Goal: Information Seeking & Learning: Check status

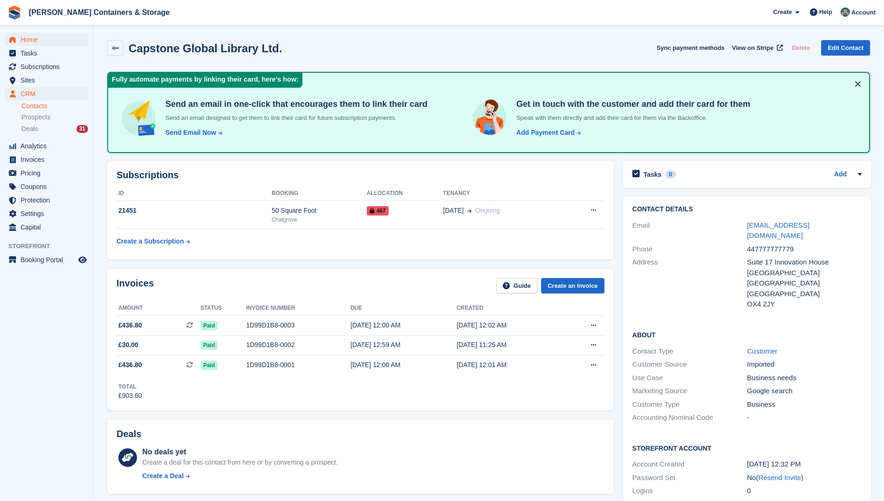
scroll to position [1055, 0]
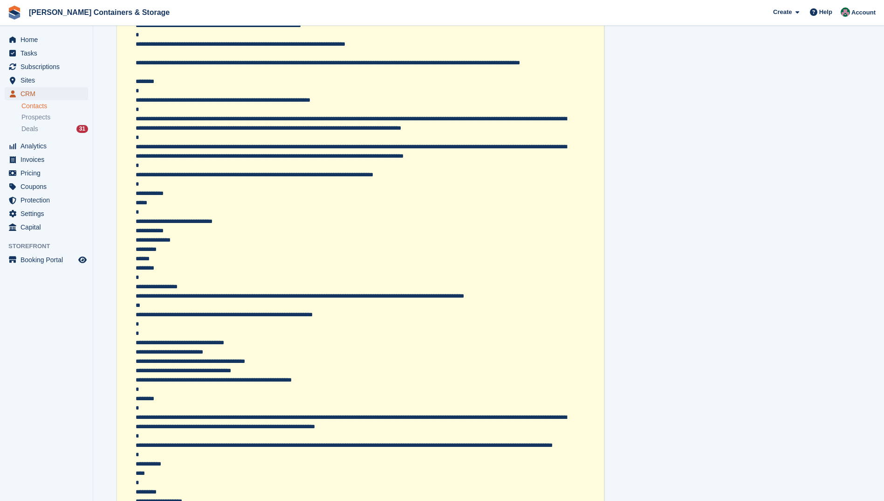
click at [43, 94] on span "CRM" at bounding box center [49, 93] width 56 height 13
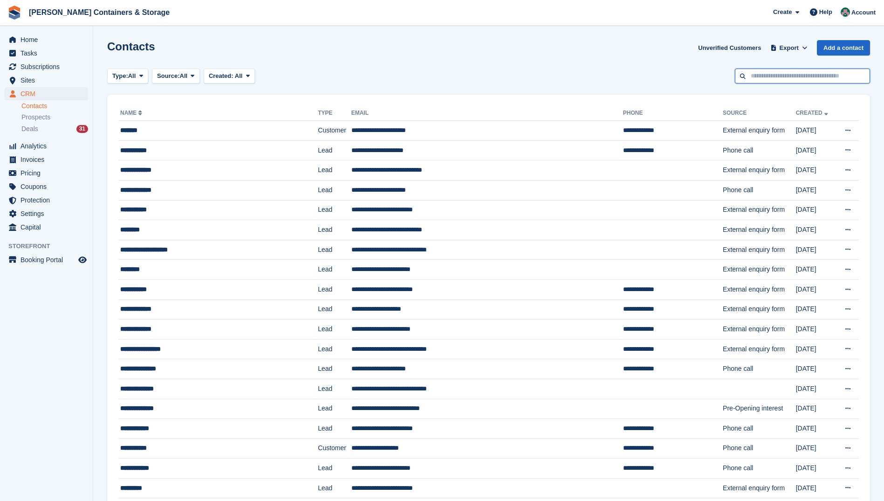
drag, startPoint x: 781, startPoint y: 78, endPoint x: 787, endPoint y: 73, distance: 7.6
click at [777, 74] on input "text" at bounding box center [802, 76] width 135 height 15
type input "****"
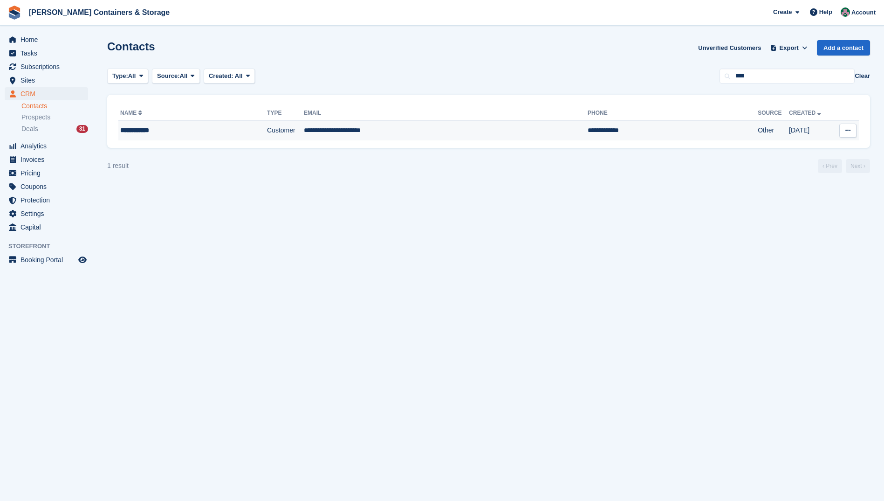
click at [359, 130] on td "**********" at bounding box center [446, 131] width 284 height 20
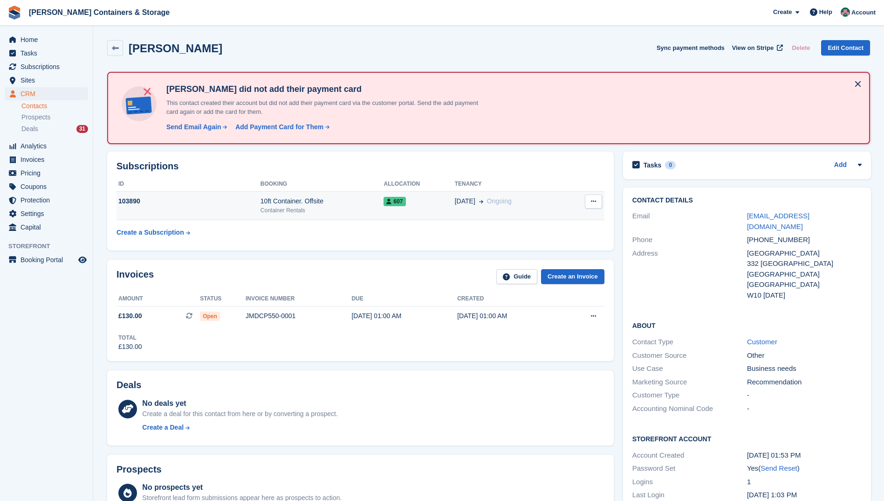
click at [344, 203] on div "10ft Container. Offsite" at bounding box center [323, 201] width 124 height 10
click at [39, 92] on span "CRM" at bounding box center [49, 93] width 56 height 13
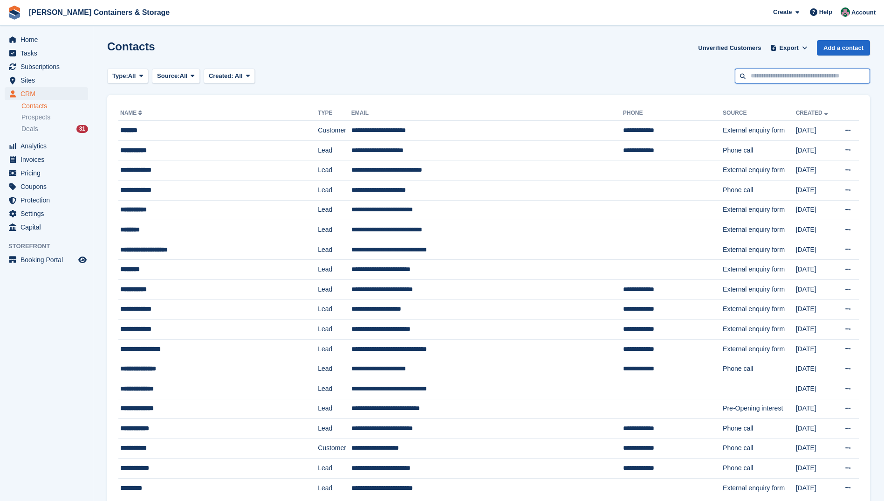
click at [800, 76] on input "text" at bounding box center [802, 76] width 135 height 15
type input "***"
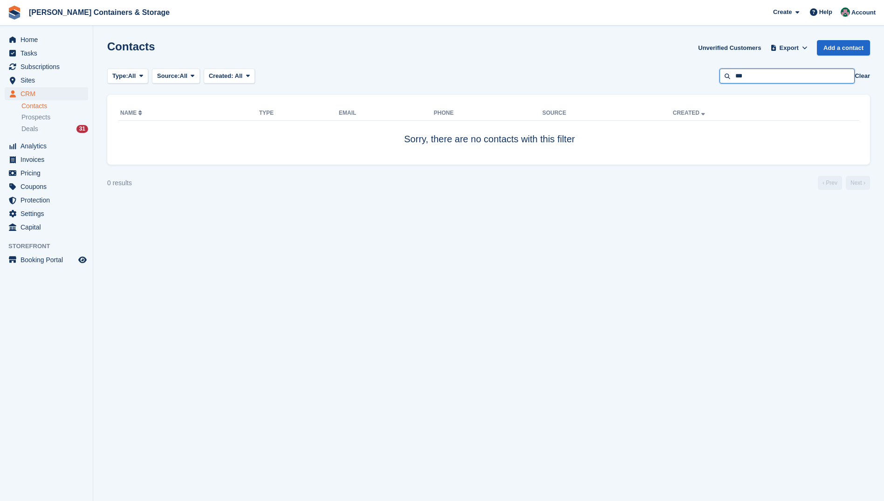
drag, startPoint x: 755, startPoint y: 76, endPoint x: 732, endPoint y: 76, distance: 22.4
click at [732, 76] on input "***" at bounding box center [787, 76] width 135 height 15
type input "******"
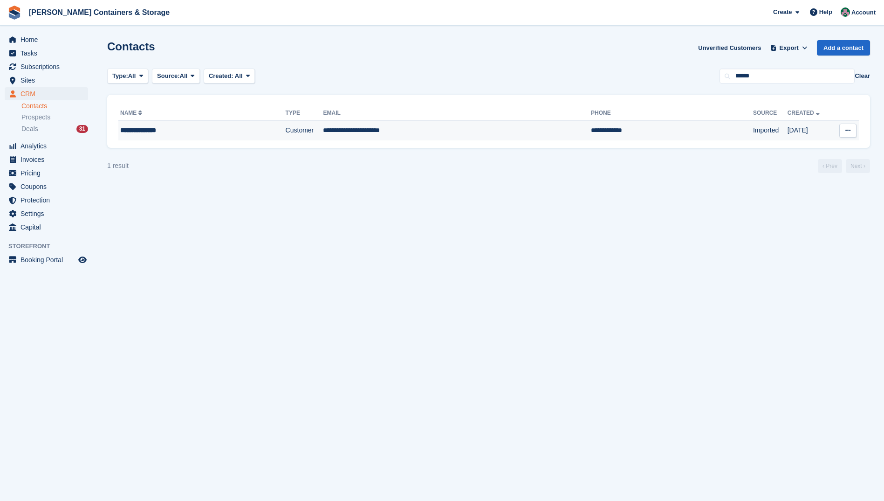
click at [376, 128] on td "**********" at bounding box center [457, 131] width 268 height 20
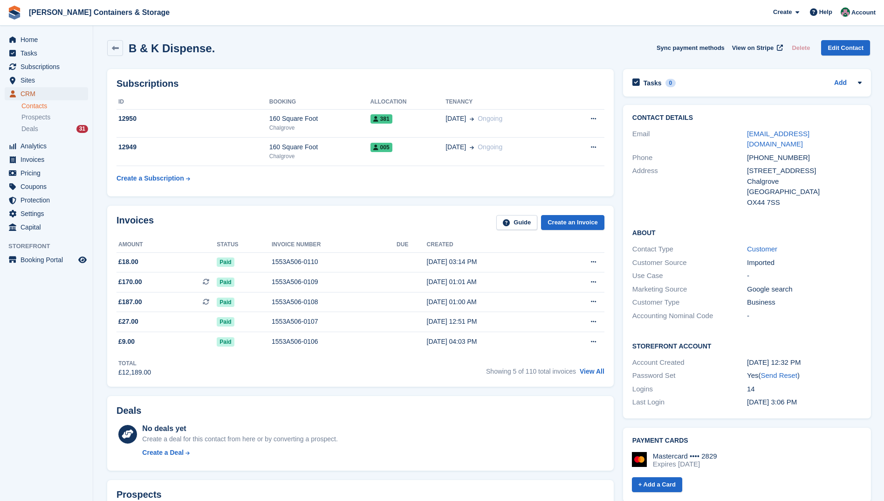
click at [34, 92] on span "CRM" at bounding box center [49, 93] width 56 height 13
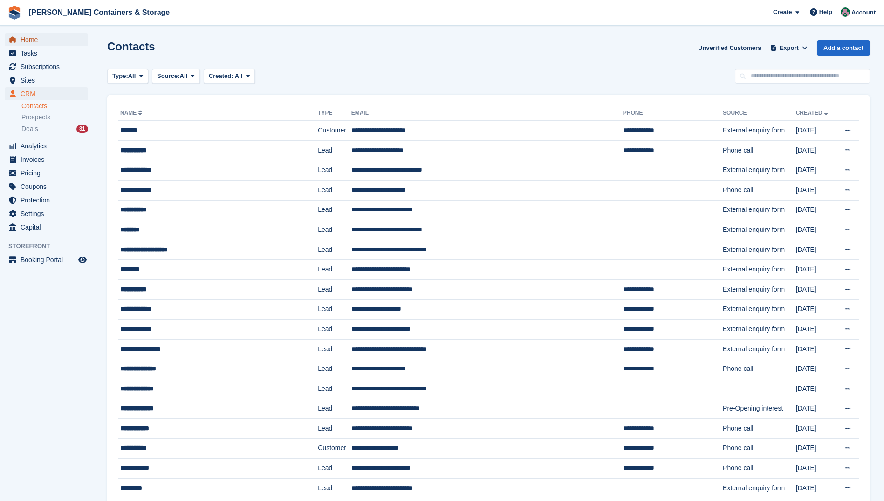
click at [26, 38] on span "Home" at bounding box center [49, 39] width 56 height 13
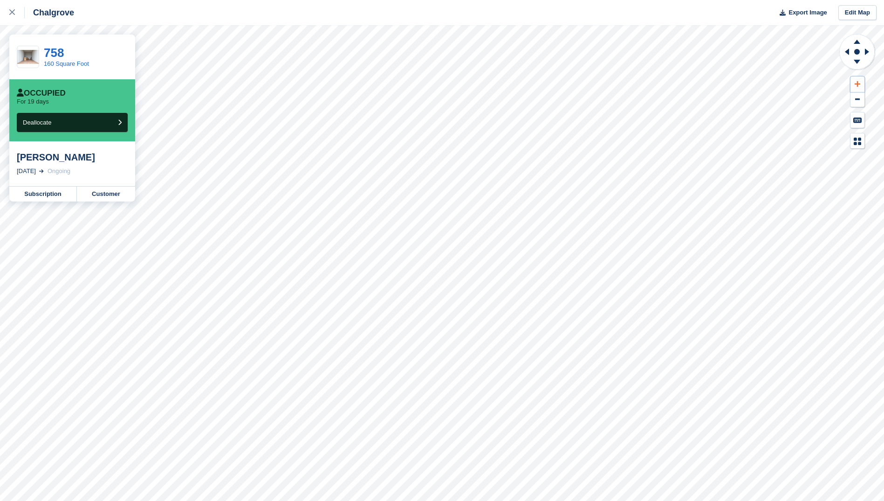
click at [857, 83] on icon at bounding box center [858, 84] width 6 height 6
click at [846, 54] on icon at bounding box center [846, 52] width 12 height 24
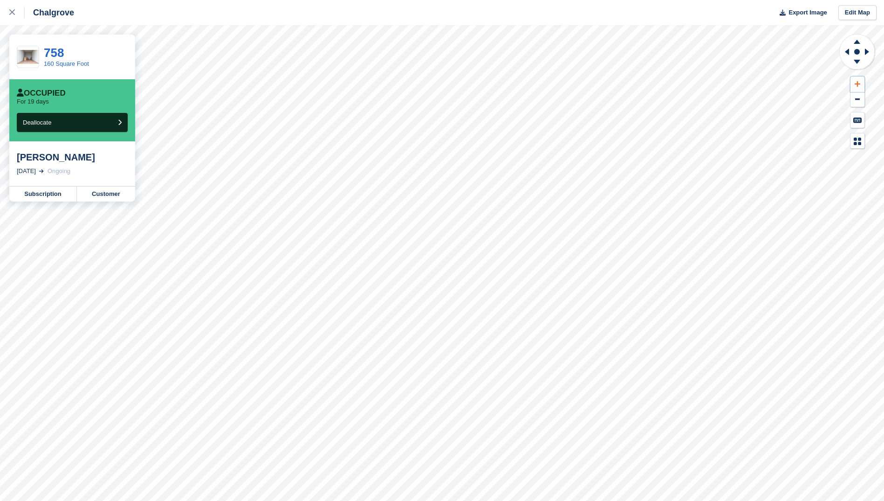
click at [857, 82] on icon at bounding box center [858, 84] width 6 height 7
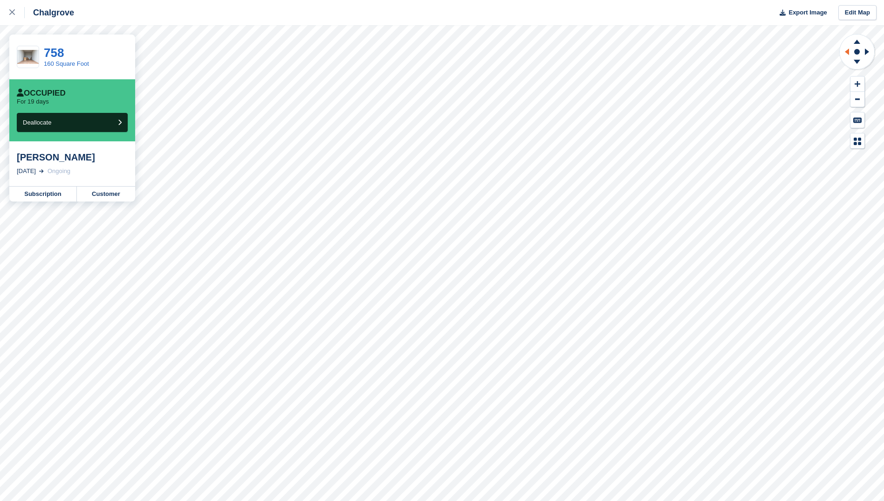
click at [845, 52] on icon at bounding box center [846, 52] width 12 height 24
click at [858, 85] on icon at bounding box center [858, 84] width 6 height 7
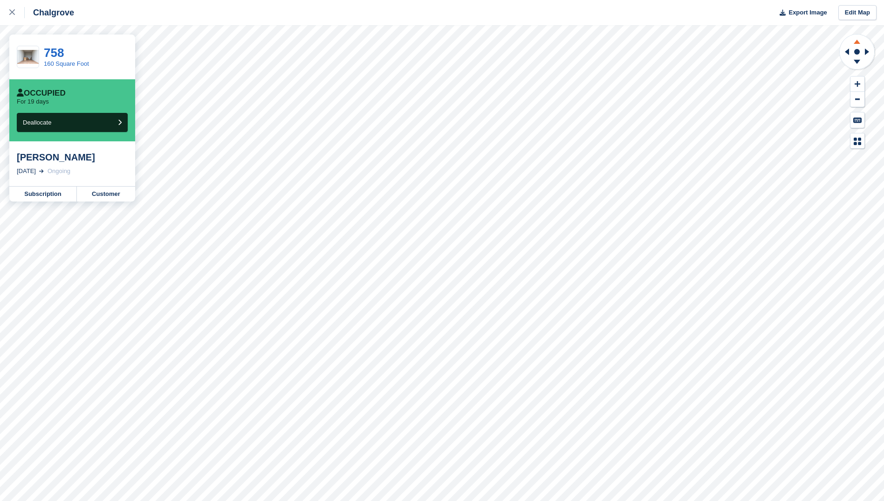
click at [858, 39] on icon at bounding box center [857, 40] width 24 height 12
click at [868, 51] on g at bounding box center [869, 52] width 12 height 24
click at [846, 51] on icon at bounding box center [846, 52] width 12 height 24
click at [847, 49] on icon at bounding box center [846, 52] width 12 height 24
click at [855, 61] on icon at bounding box center [857, 63] width 24 height 12
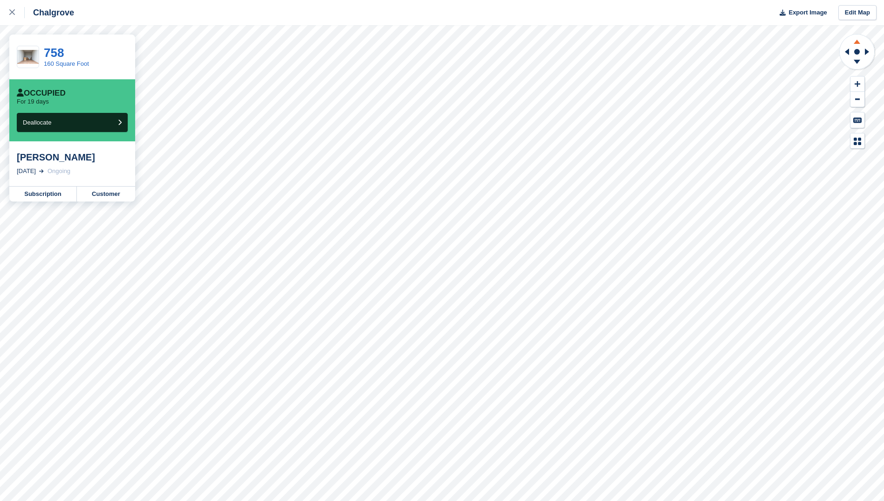
click at [854, 41] on icon at bounding box center [857, 40] width 24 height 12
click at [856, 41] on g at bounding box center [857, 40] width 24 height 12
click at [856, 41] on icon at bounding box center [857, 40] width 24 height 12
drag, startPoint x: 856, startPoint y: 42, endPoint x: 857, endPoint y: 53, distance: 11.2
click at [856, 42] on icon at bounding box center [857, 42] width 7 height 4
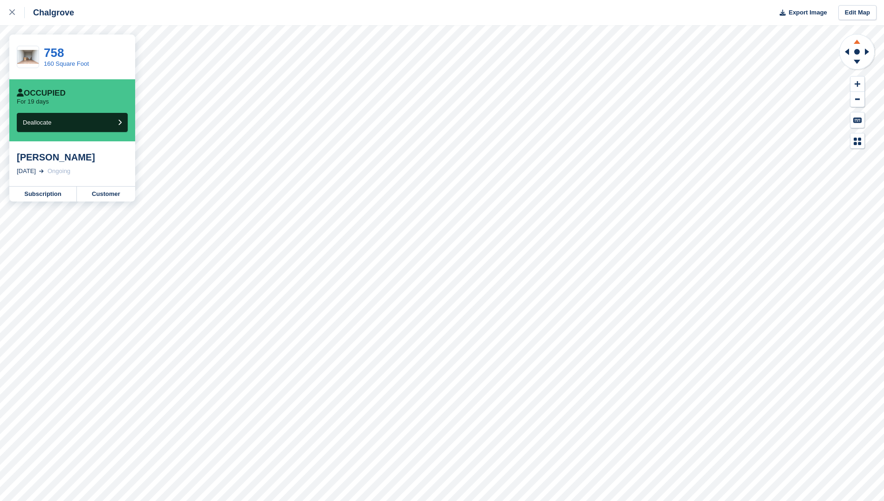
click at [859, 41] on icon at bounding box center [857, 40] width 24 height 12
click at [855, 62] on icon at bounding box center [857, 63] width 24 height 12
click at [10, 14] on icon at bounding box center [12, 12] width 6 height 6
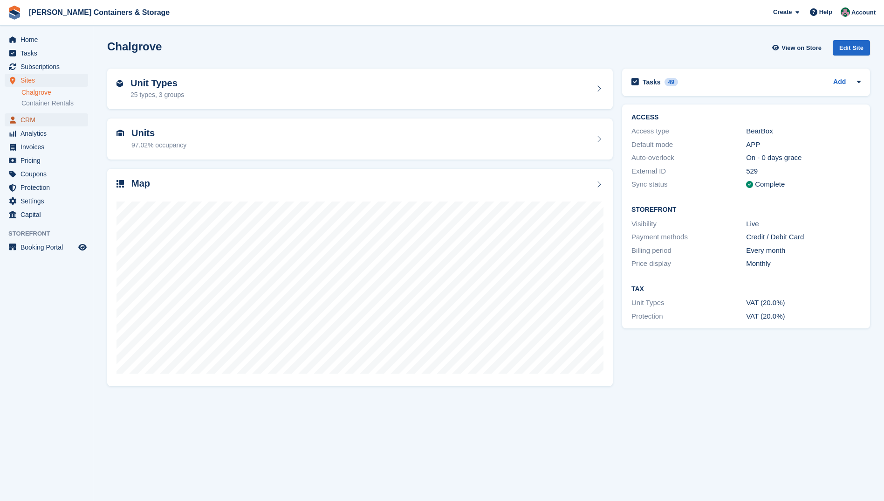
click at [30, 119] on span "CRM" at bounding box center [49, 119] width 56 height 13
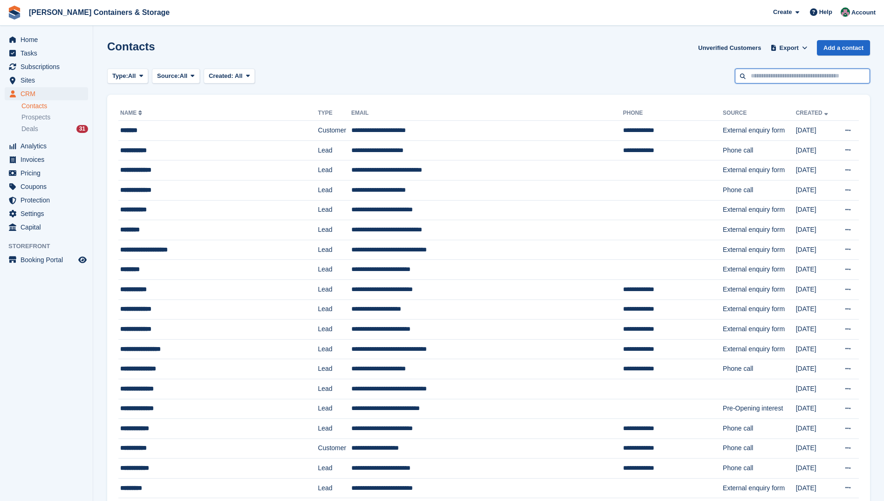
click at [814, 76] on input "text" at bounding box center [802, 76] width 135 height 15
type input "*****"
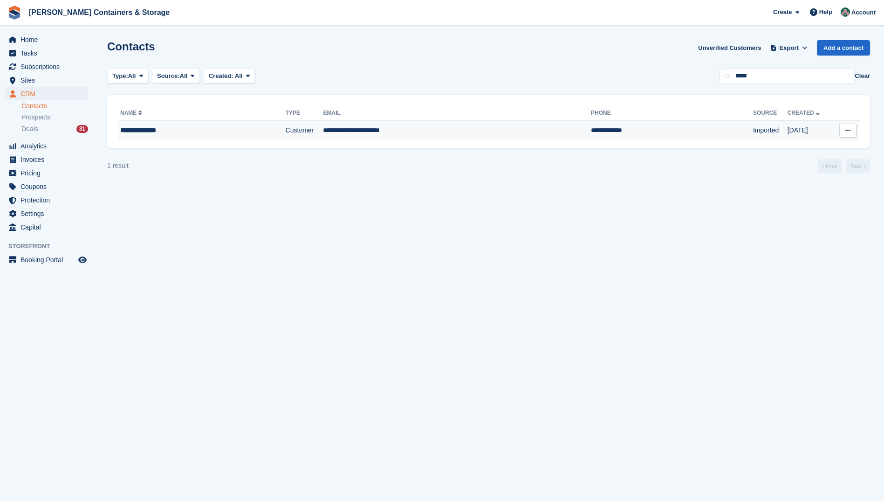
click at [344, 127] on td "**********" at bounding box center [457, 131] width 268 height 20
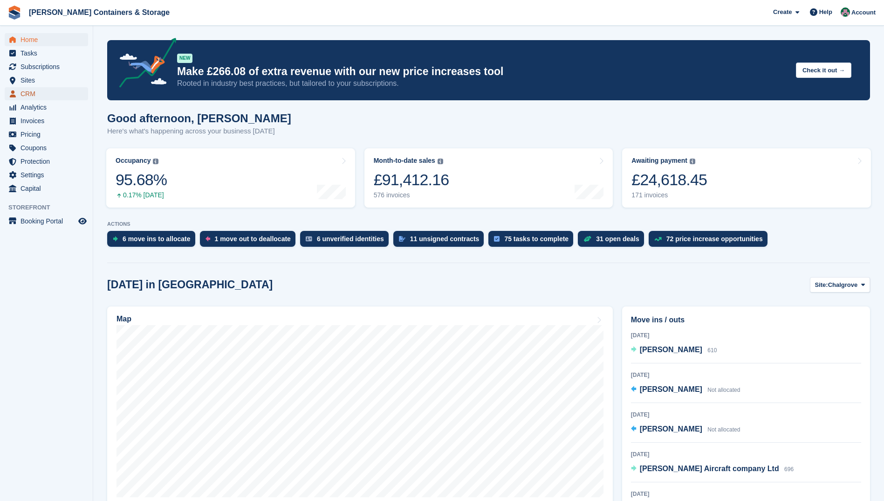
click at [34, 93] on span "CRM" at bounding box center [49, 93] width 56 height 13
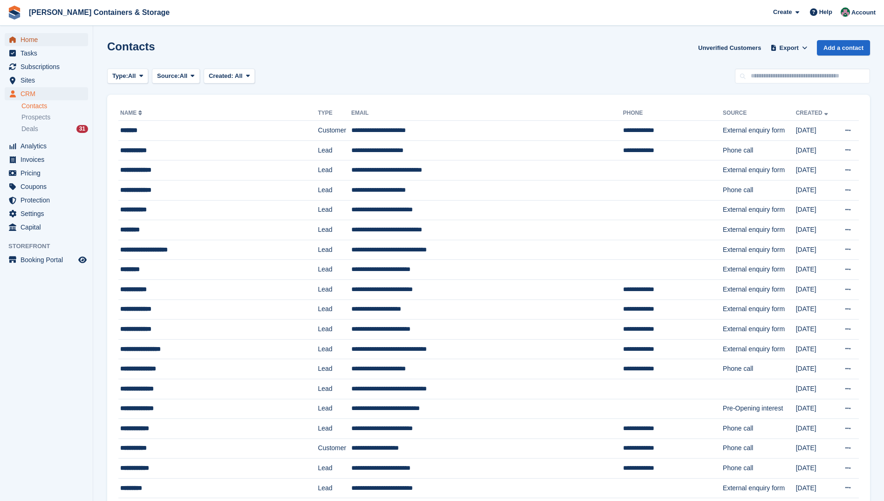
click at [43, 41] on span "Home" at bounding box center [49, 39] width 56 height 13
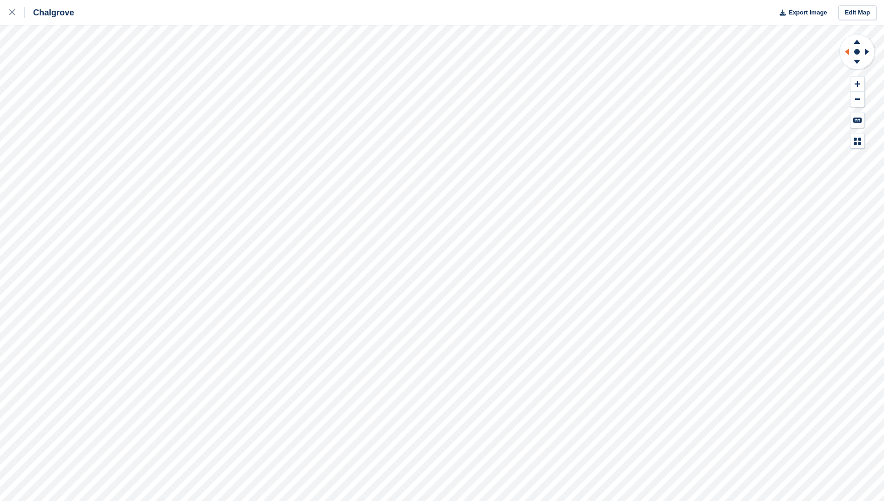
click at [850, 49] on icon at bounding box center [846, 52] width 12 height 24
click at [863, 82] on button at bounding box center [858, 83] width 14 height 15
click at [862, 82] on button at bounding box center [858, 83] width 14 height 15
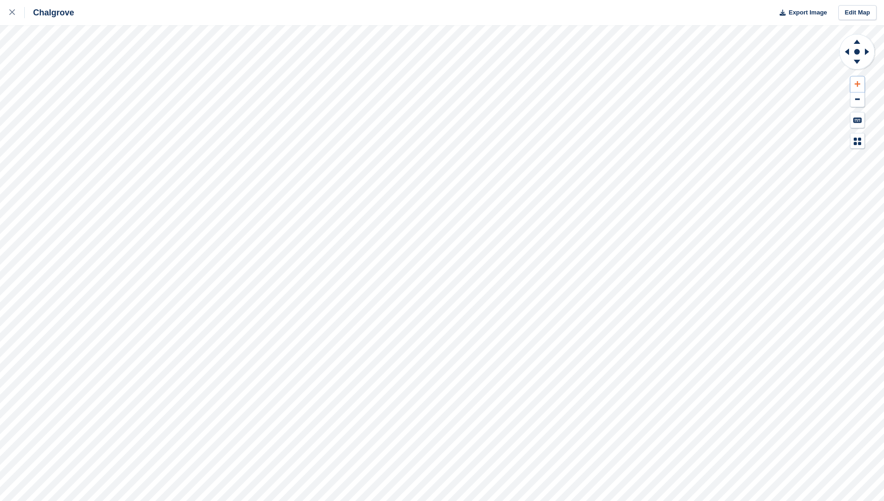
click at [862, 82] on button at bounding box center [858, 83] width 14 height 15
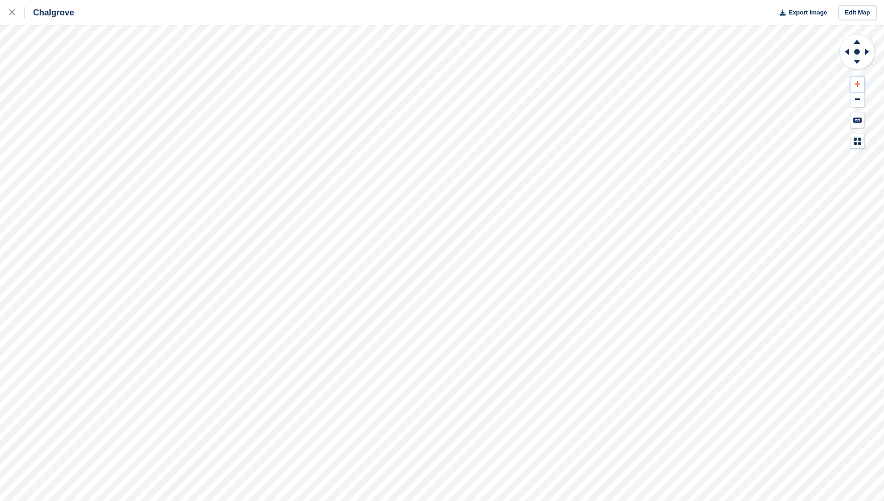
click at [862, 82] on button at bounding box center [858, 83] width 14 height 15
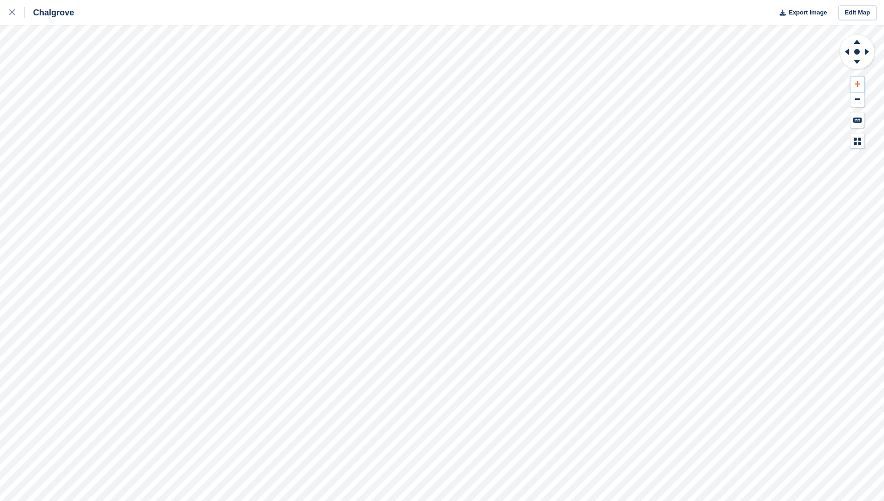
click at [862, 82] on button at bounding box center [858, 83] width 14 height 15
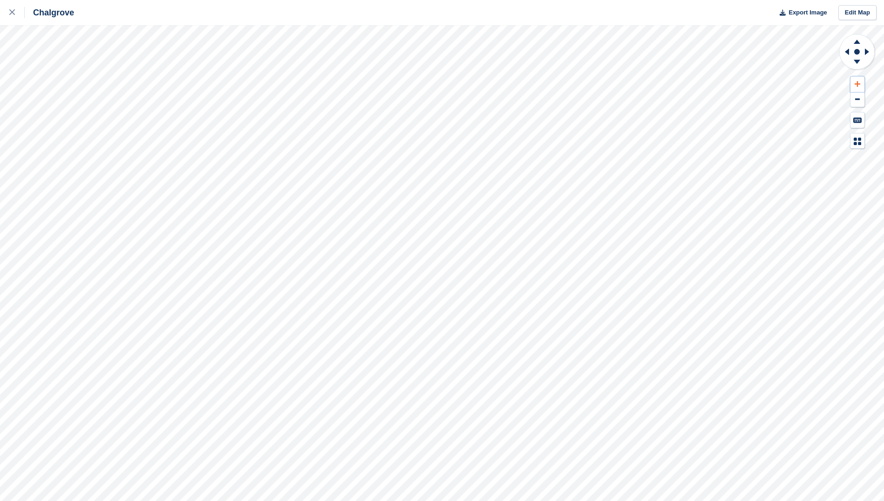
click at [862, 82] on button at bounding box center [858, 83] width 14 height 15
click at [861, 81] on button at bounding box center [858, 83] width 14 height 15
click at [859, 78] on button at bounding box center [858, 83] width 14 height 15
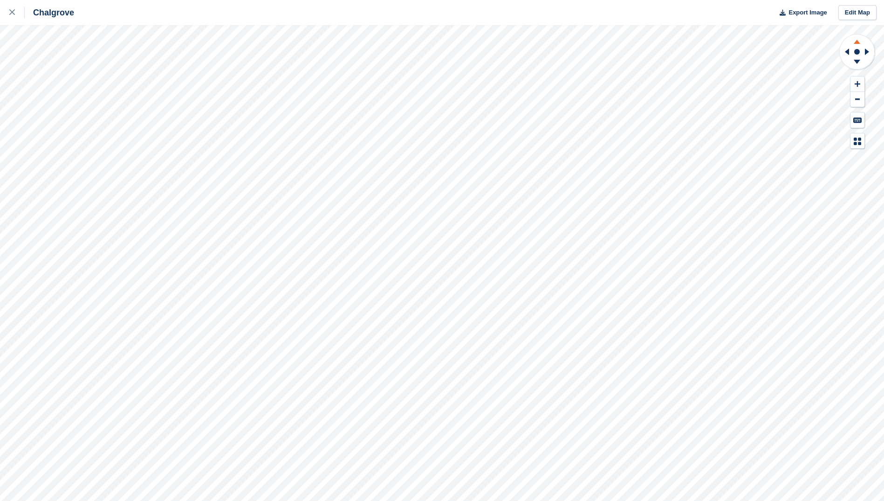
click at [858, 38] on icon at bounding box center [857, 40] width 24 height 12
drag, startPoint x: 858, startPoint y: 38, endPoint x: 853, endPoint y: 47, distance: 10.2
click at [858, 39] on icon at bounding box center [857, 40] width 24 height 12
click at [845, 52] on icon at bounding box center [847, 51] width 4 height 7
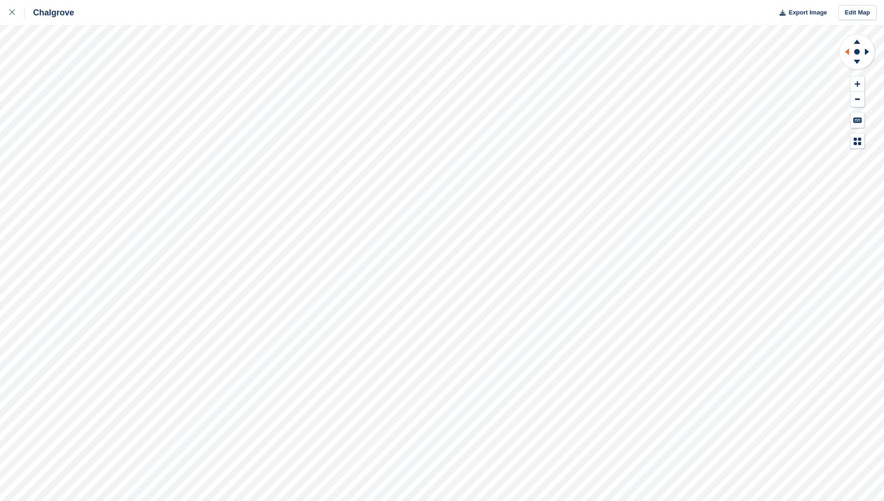
click at [845, 52] on icon at bounding box center [847, 51] width 4 height 7
click at [845, 51] on icon at bounding box center [846, 52] width 12 height 24
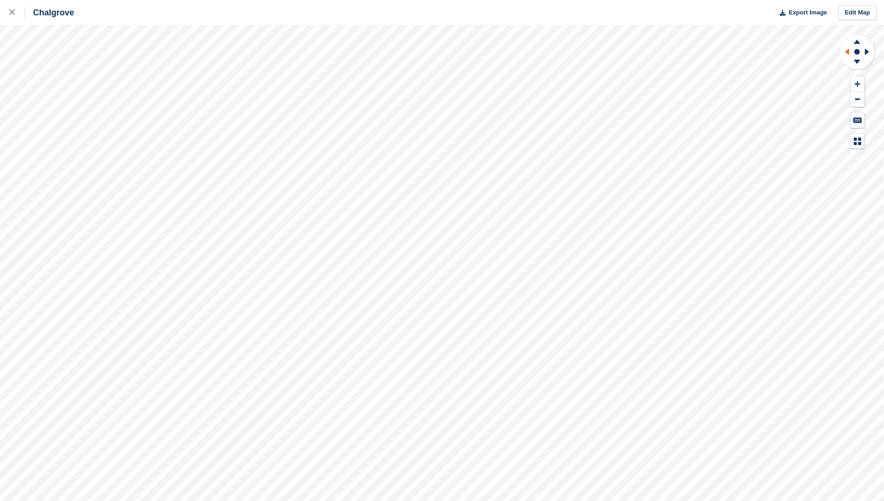
click at [845, 51] on icon at bounding box center [846, 52] width 12 height 24
click at [857, 63] on icon at bounding box center [857, 62] width 7 height 4
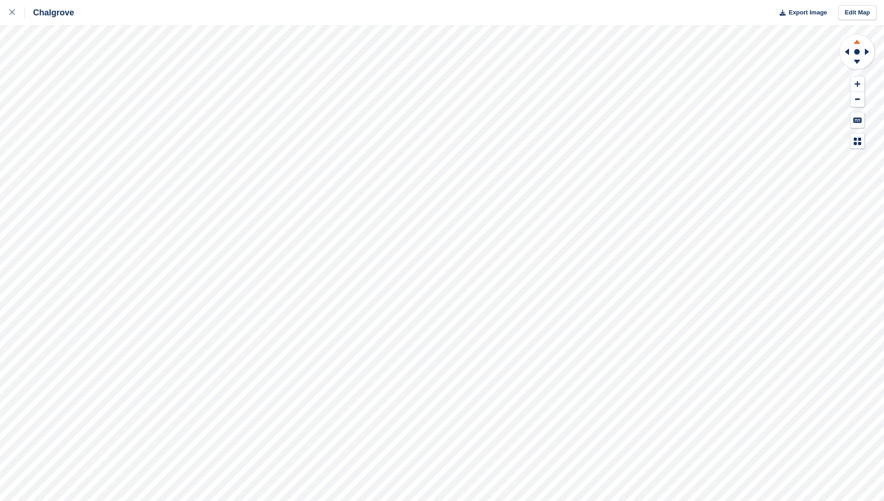
click at [856, 43] on icon at bounding box center [857, 42] width 7 height 4
click at [856, 41] on icon at bounding box center [857, 40] width 24 height 12
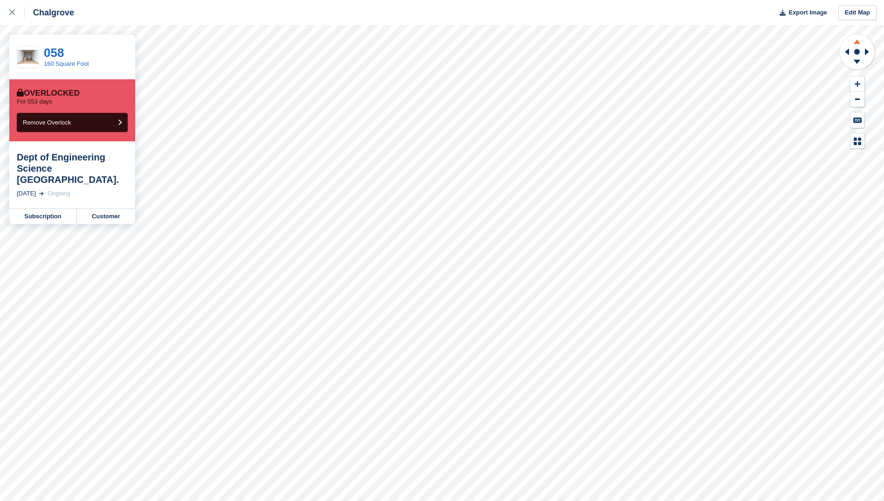
click at [858, 40] on icon at bounding box center [857, 40] width 24 height 12
click at [855, 62] on icon at bounding box center [857, 63] width 24 height 12
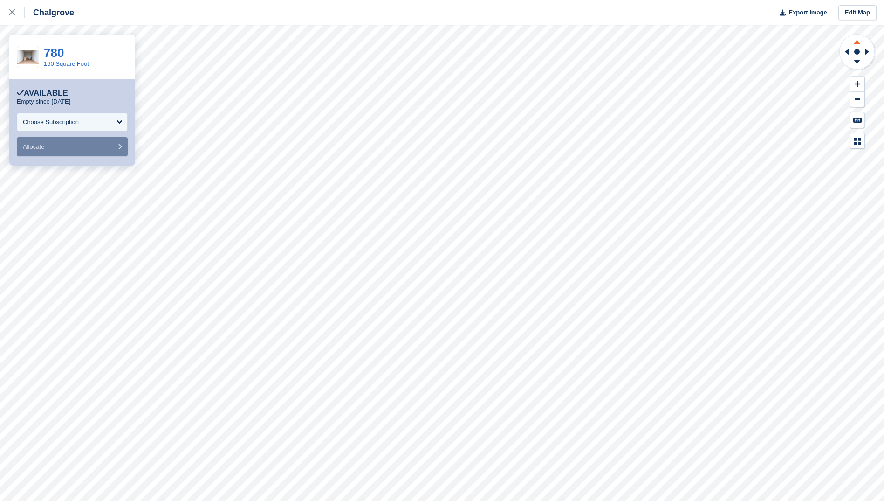
click at [856, 41] on icon at bounding box center [857, 42] width 7 height 4
click at [857, 63] on g at bounding box center [857, 63] width 24 height 12
click at [857, 62] on icon at bounding box center [857, 62] width 7 height 4
click at [856, 62] on icon at bounding box center [857, 62] width 7 height 4
click at [867, 51] on icon at bounding box center [867, 51] width 4 height 7
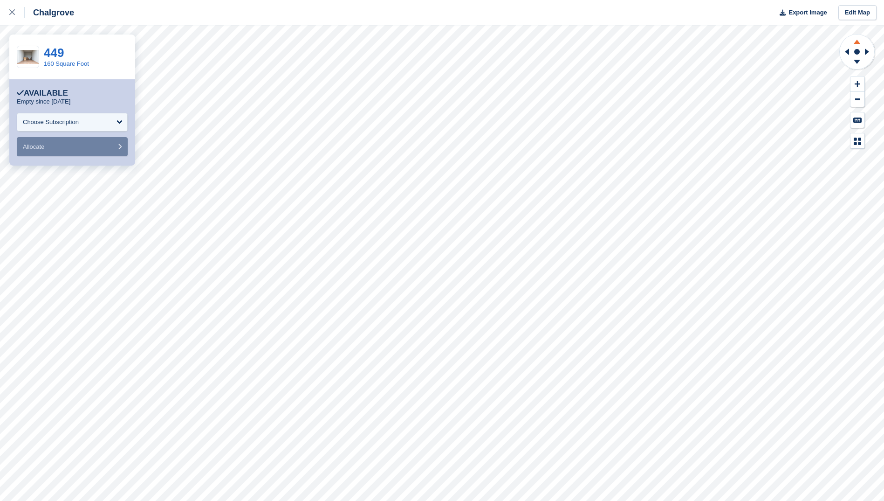
click at [859, 42] on icon at bounding box center [857, 40] width 24 height 12
click at [854, 63] on icon at bounding box center [857, 63] width 24 height 12
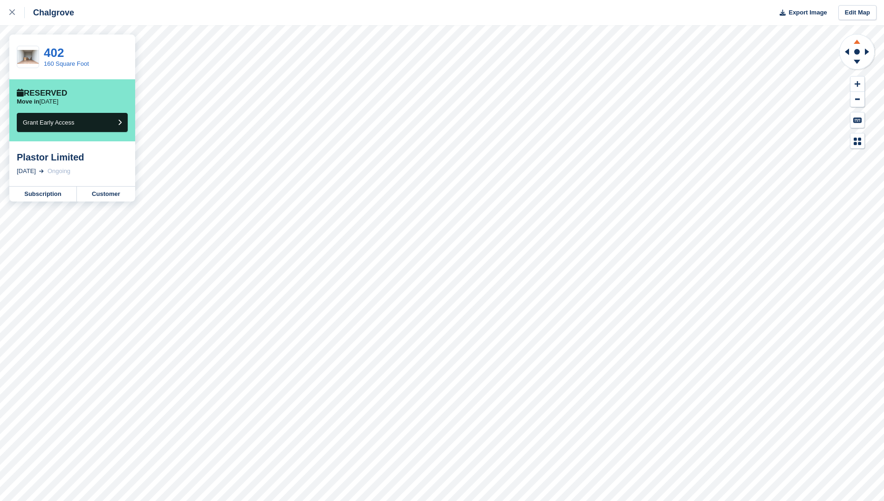
click at [856, 41] on icon at bounding box center [857, 42] width 7 height 4
click at [855, 61] on icon at bounding box center [857, 62] width 7 height 4
click at [845, 52] on icon at bounding box center [846, 52] width 12 height 24
drag, startPoint x: 868, startPoint y: 51, endPoint x: 841, endPoint y: 58, distance: 28.0
click at [867, 51] on icon at bounding box center [867, 51] width 4 height 7
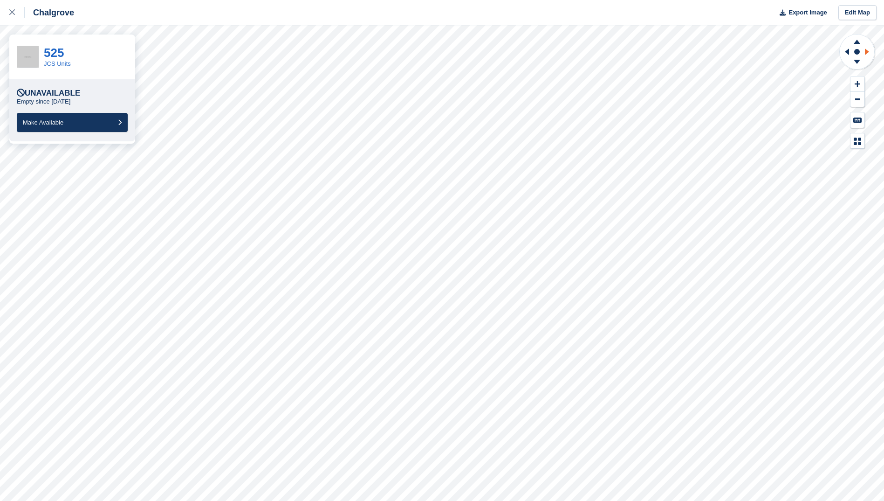
click at [869, 51] on icon at bounding box center [869, 52] width 12 height 24
click at [847, 51] on icon at bounding box center [847, 51] width 4 height 7
click at [12, 13] on icon at bounding box center [12, 12] width 6 height 6
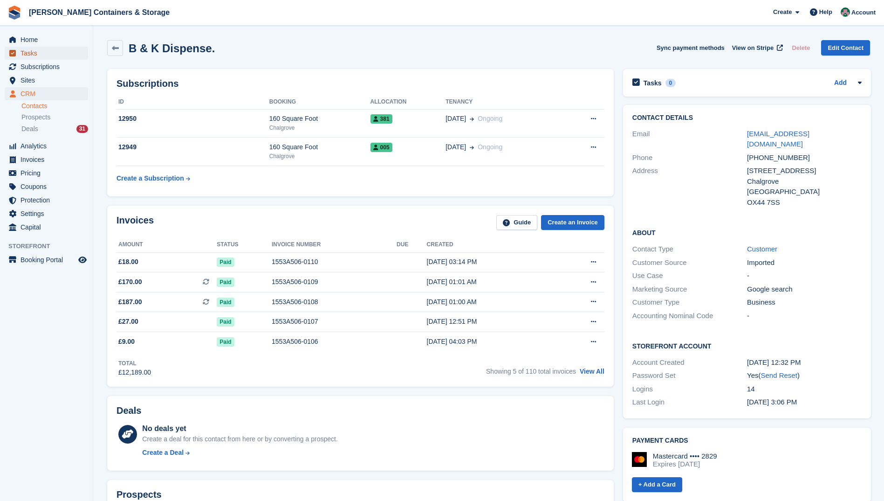
click at [33, 52] on span "Tasks" at bounding box center [49, 53] width 56 height 13
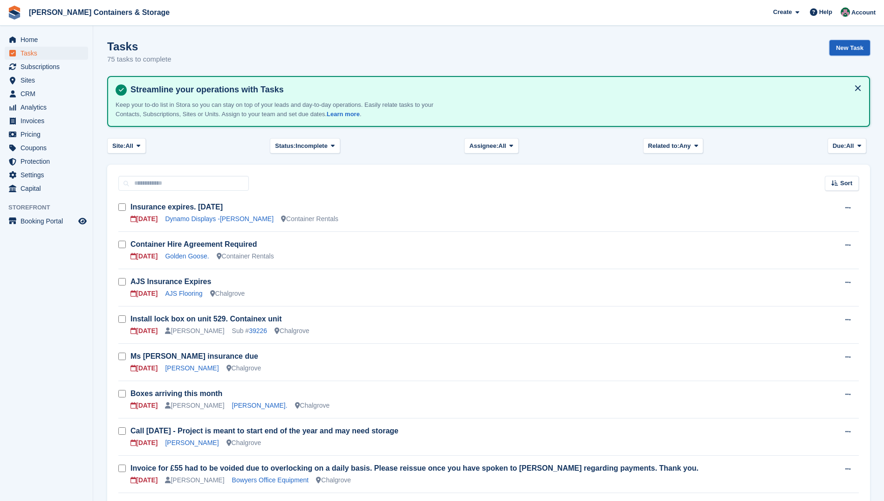
click at [854, 46] on link "New Task" at bounding box center [850, 47] width 41 height 15
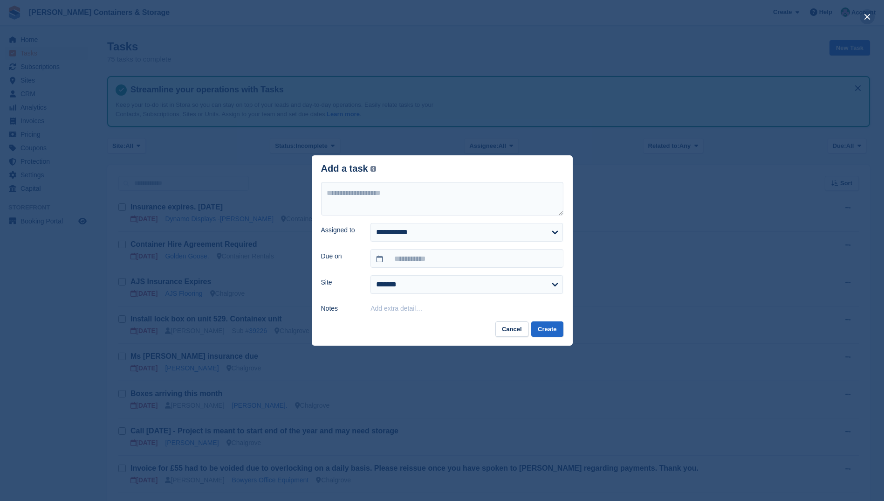
click at [871, 16] on button "close" at bounding box center [867, 16] width 15 height 15
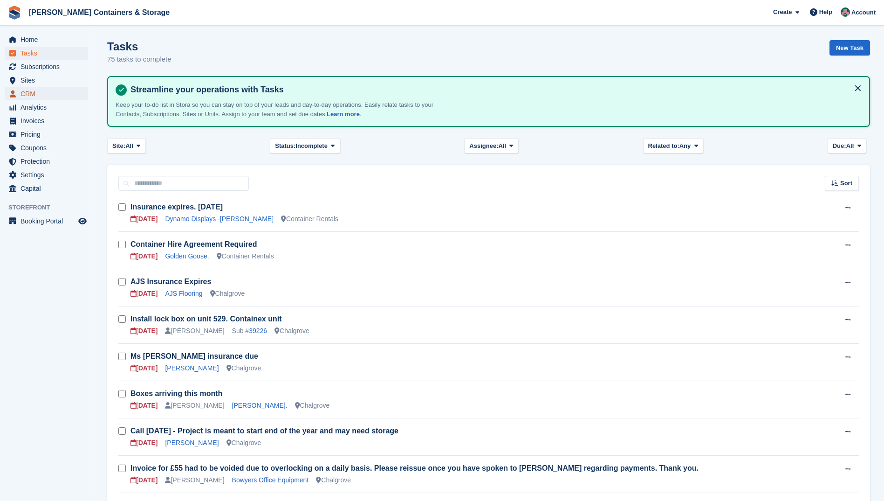
click at [31, 93] on span "CRM" at bounding box center [49, 93] width 56 height 13
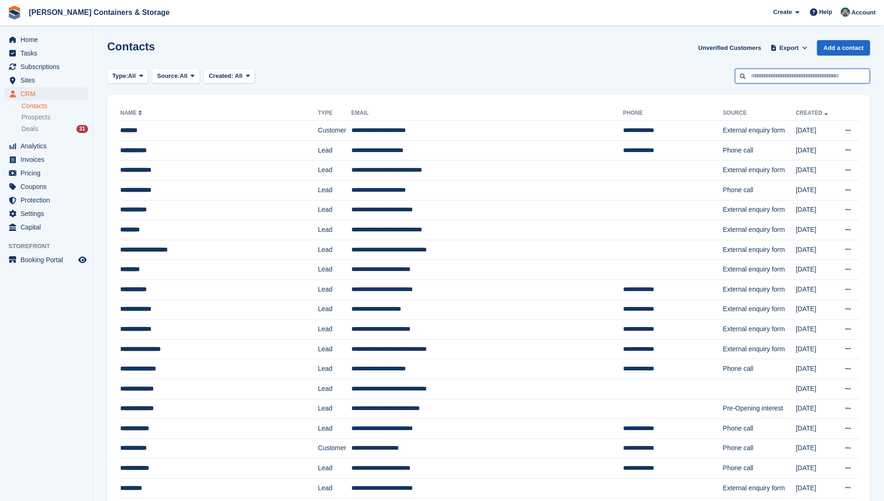
click at [765, 77] on input "text" at bounding box center [802, 76] width 135 height 15
type input "*****"
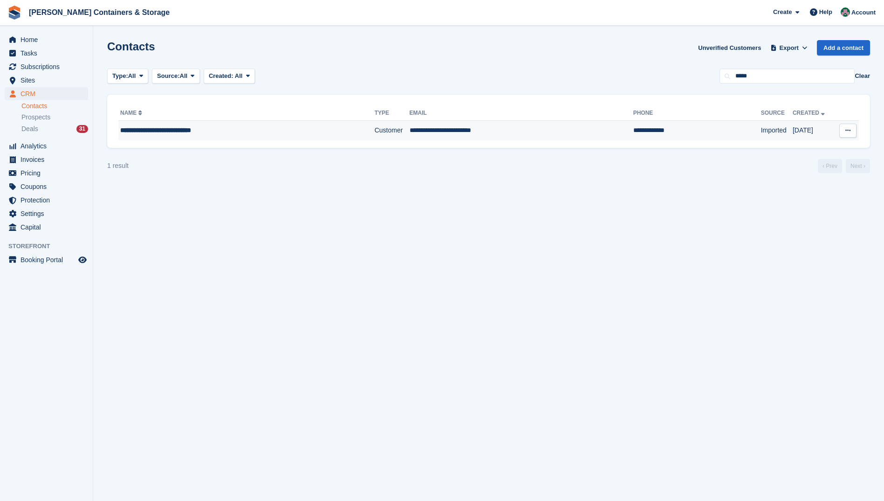
click at [437, 131] on td "**********" at bounding box center [522, 131] width 224 height 20
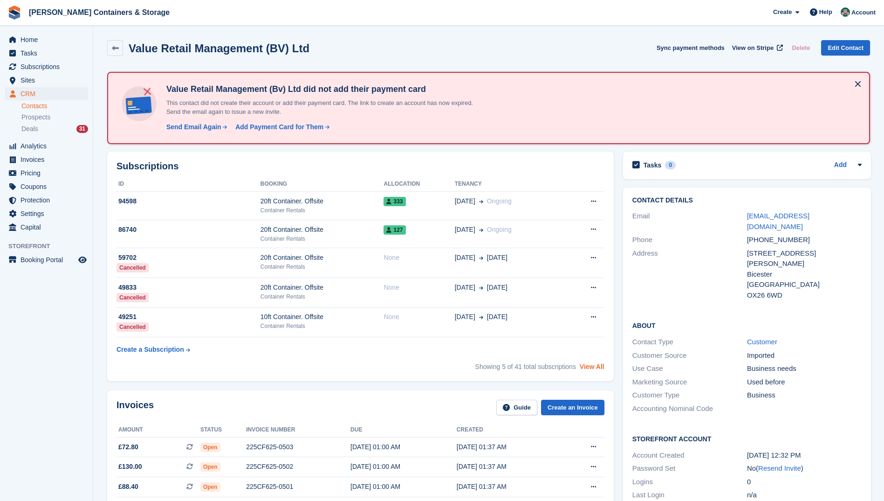
click at [594, 365] on link "View All" at bounding box center [592, 366] width 25 height 7
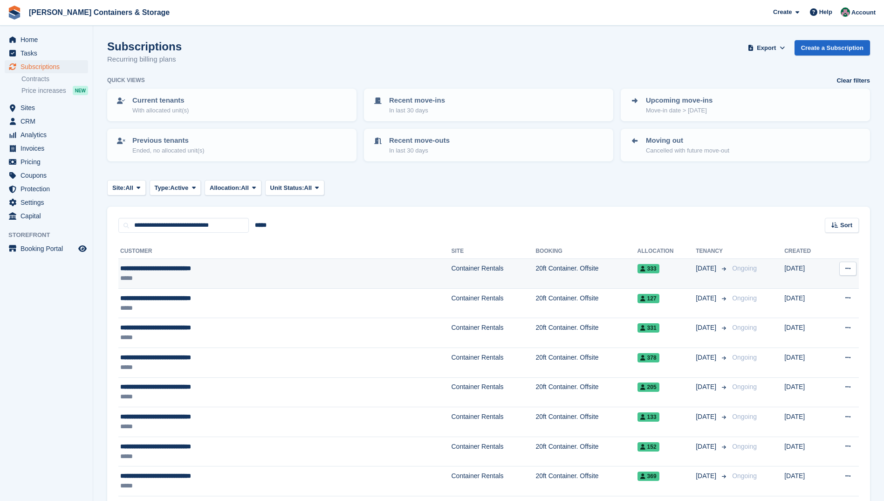
click at [536, 267] on td "20ft Container. Offsite" at bounding box center [587, 274] width 102 height 30
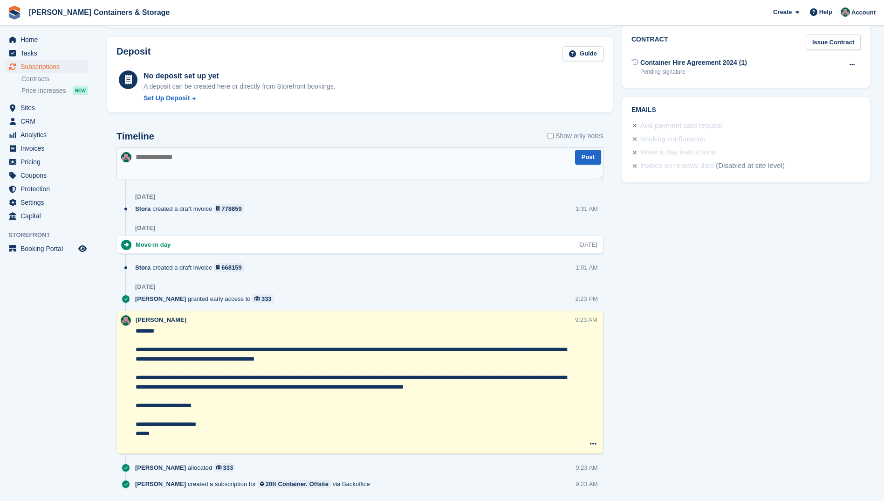
scroll to position [439, 0]
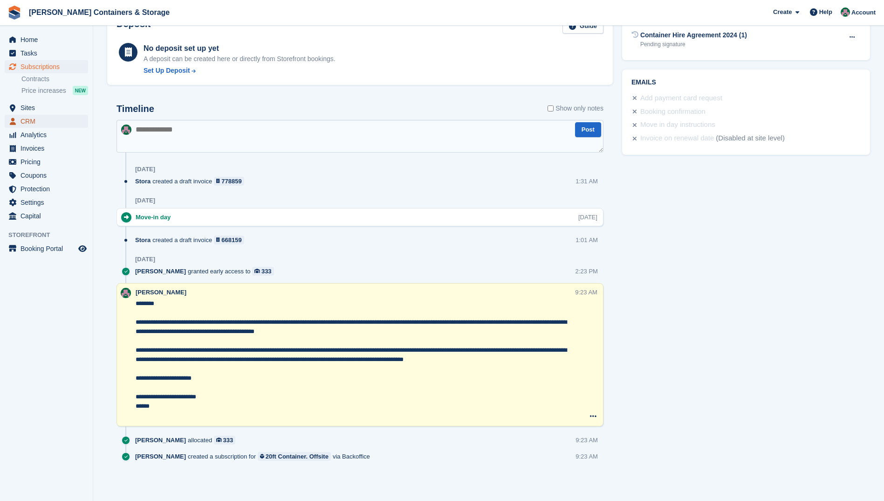
click at [50, 121] on span "CRM" at bounding box center [49, 121] width 56 height 13
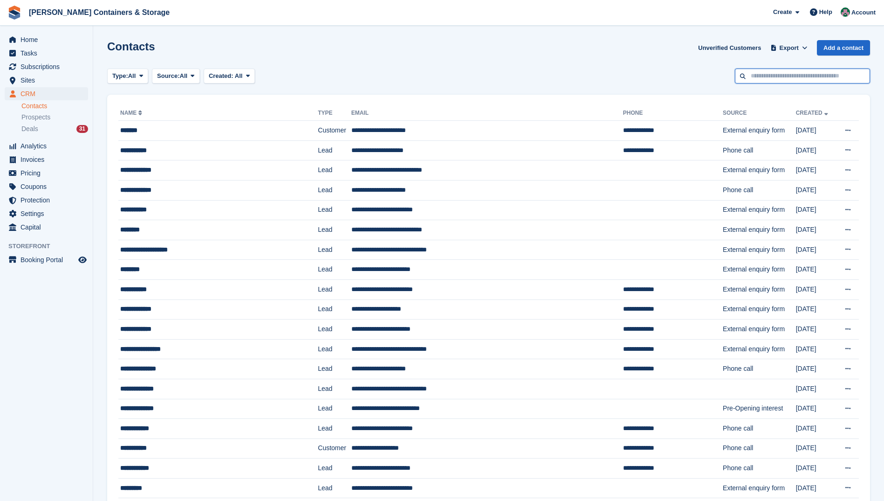
click at [808, 77] on input "text" at bounding box center [802, 76] width 135 height 15
type input "*****"
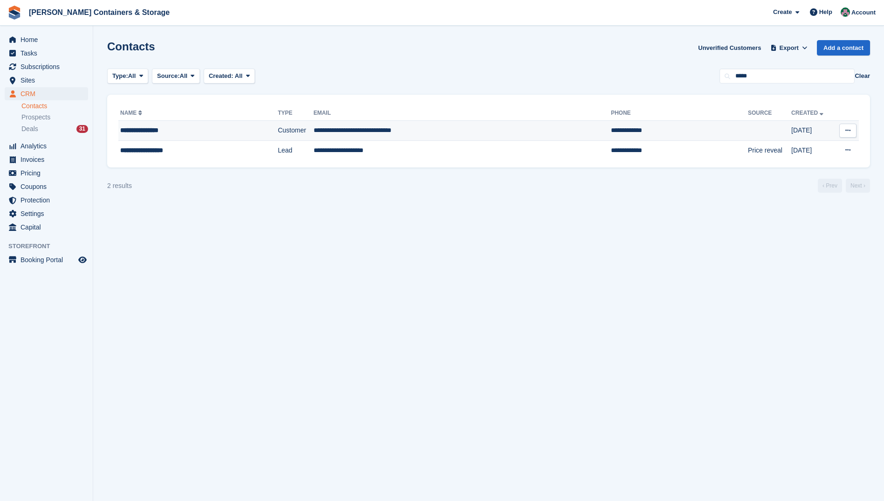
click at [392, 132] on td "**********" at bounding box center [462, 131] width 297 height 20
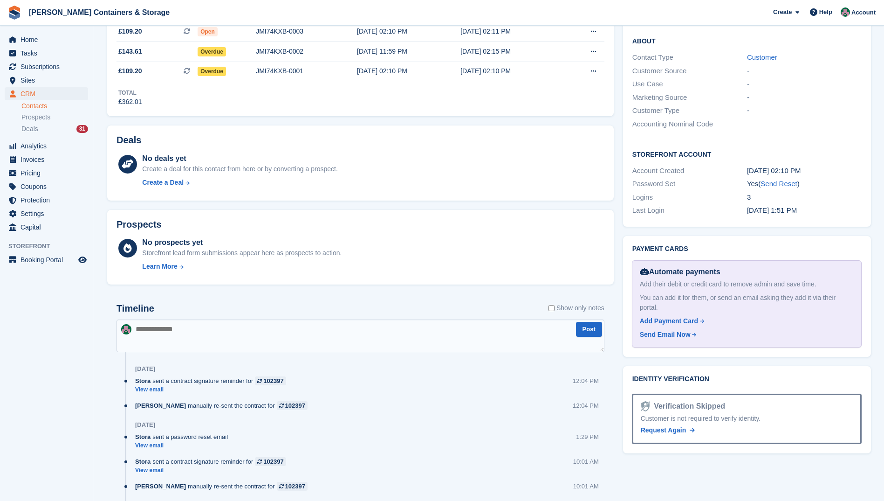
scroll to position [277, 0]
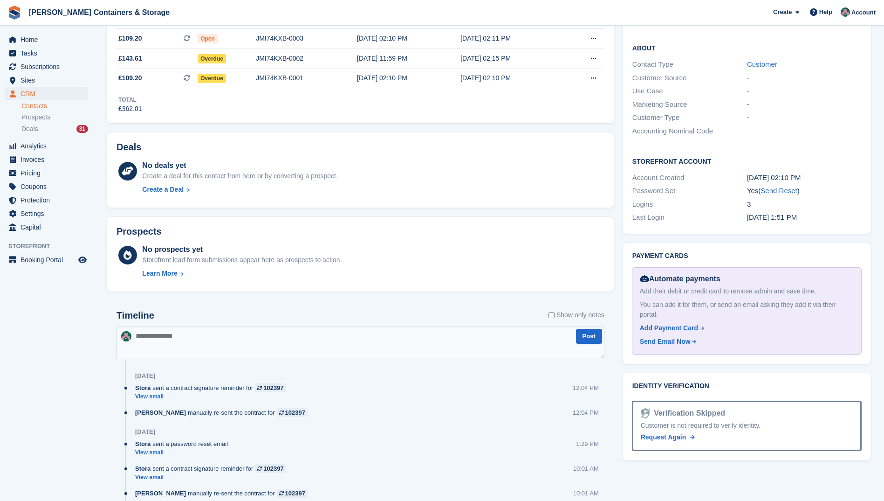
click at [186, 338] on textarea at bounding box center [361, 342] width 488 height 33
paste textarea "**********"
type textarea "**********"
click at [584, 338] on button "Post" at bounding box center [589, 336] width 26 height 15
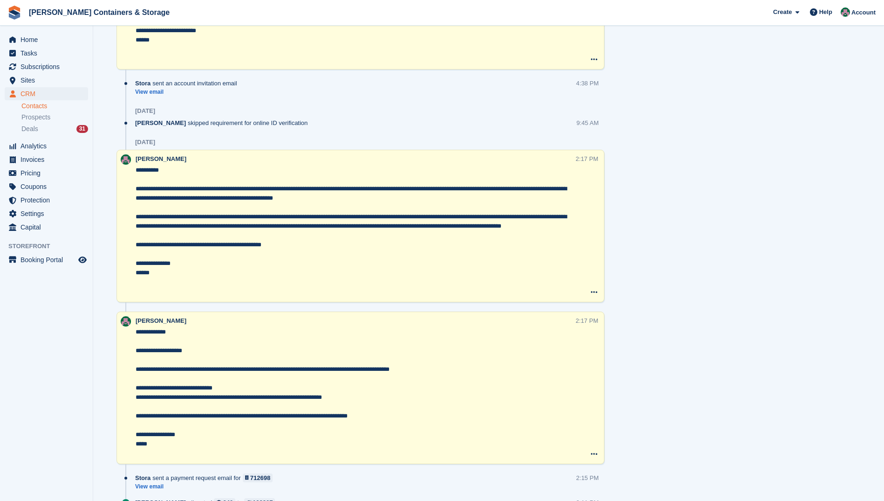
scroll to position [1454, 0]
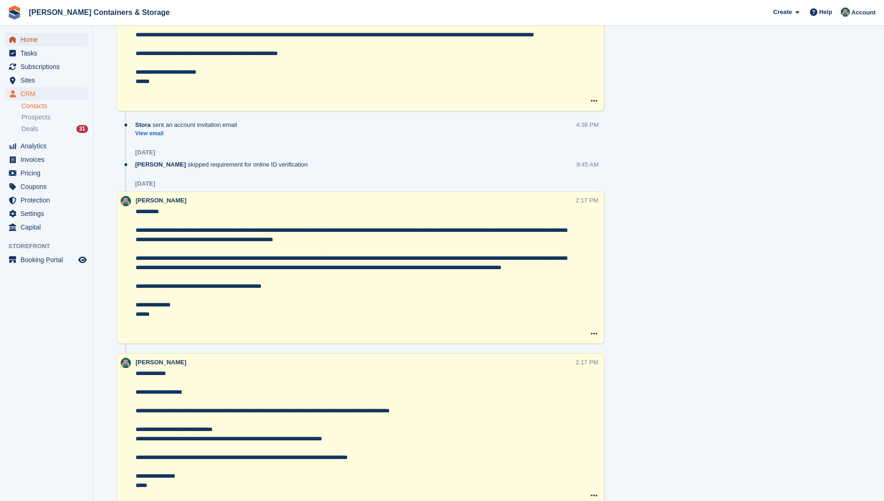
click at [34, 38] on span "Home" at bounding box center [49, 39] width 56 height 13
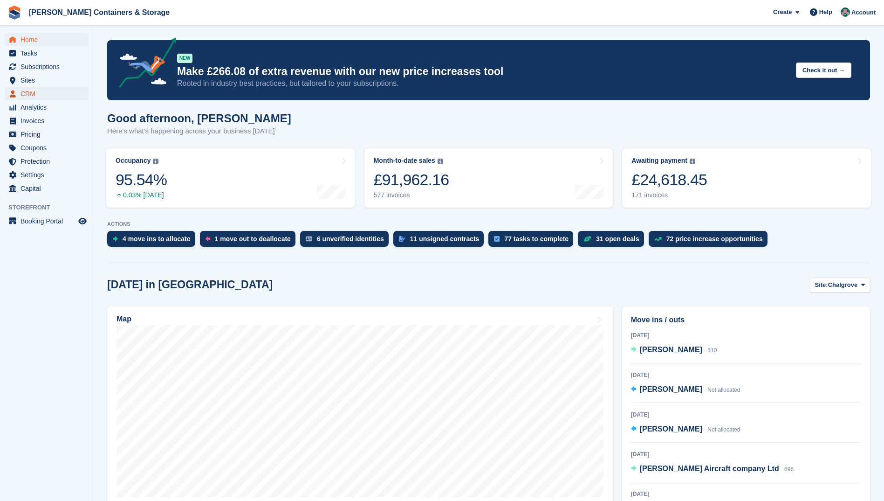
click at [36, 91] on span "CRM" at bounding box center [49, 93] width 56 height 13
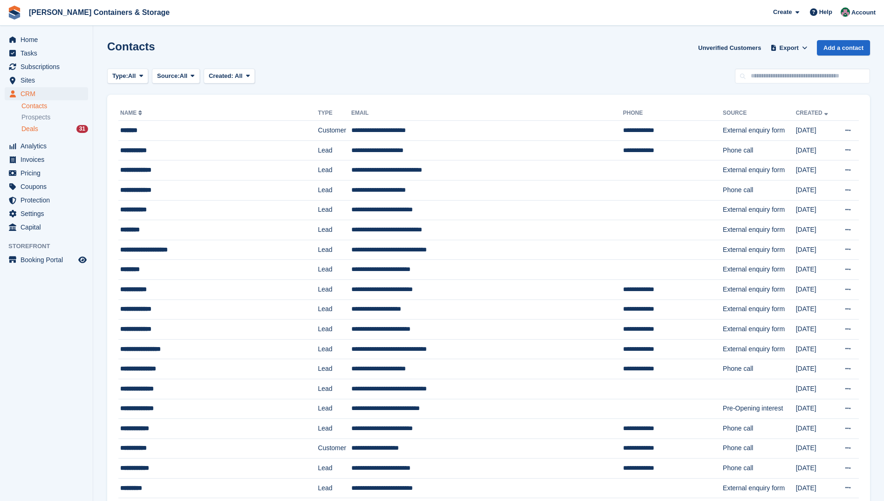
click at [32, 126] on span "Deals" at bounding box center [29, 128] width 17 height 9
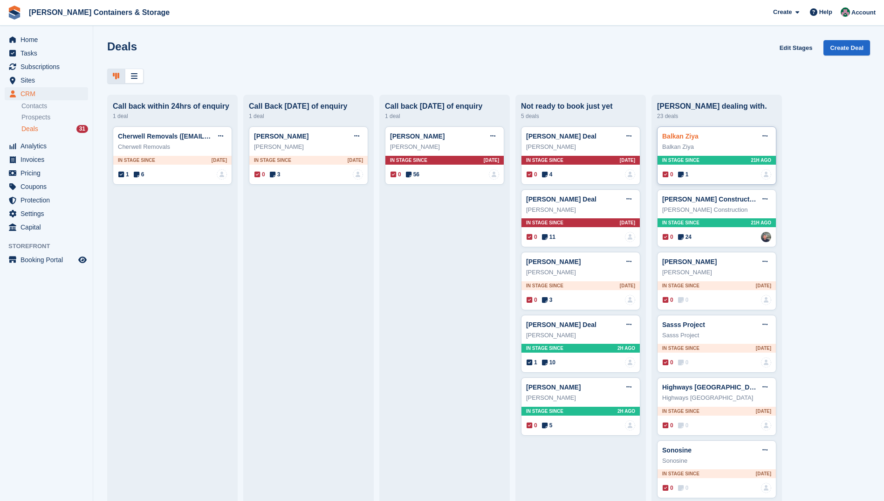
click at [674, 138] on link "Balkan Ziya" at bounding box center [680, 135] width 36 height 7
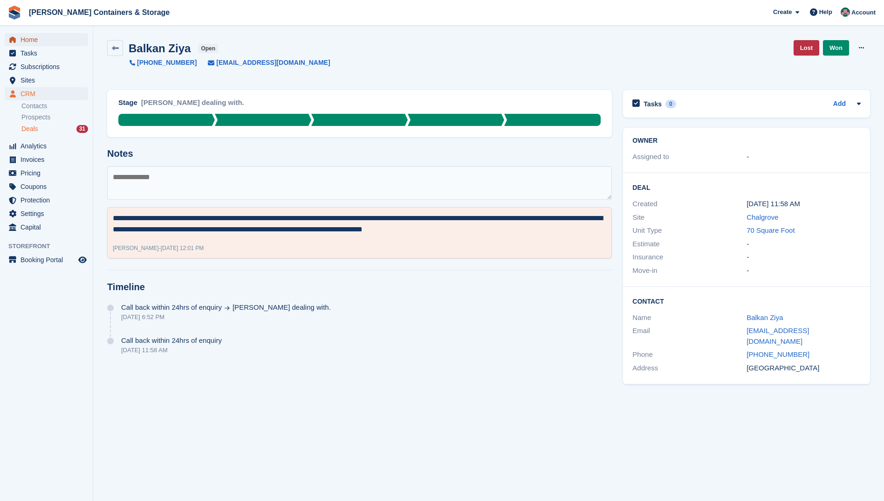
click at [22, 36] on span "Home" at bounding box center [49, 39] width 56 height 13
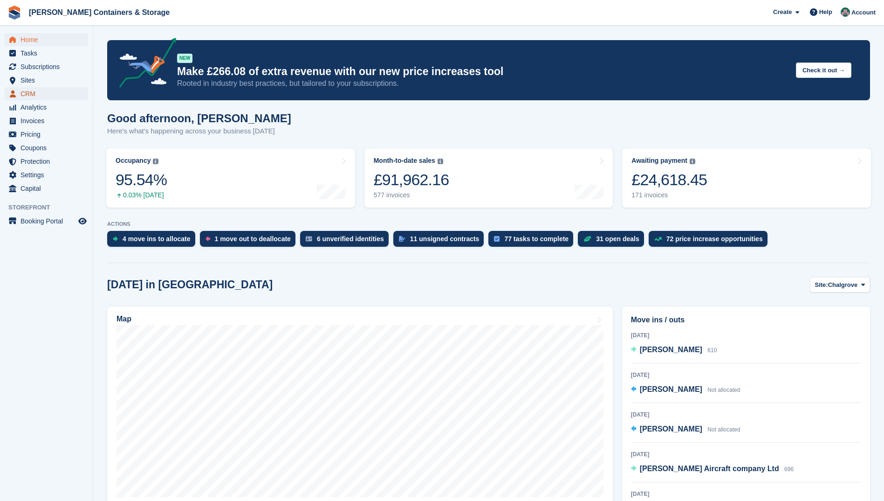
click at [41, 92] on span "CRM" at bounding box center [49, 93] width 56 height 13
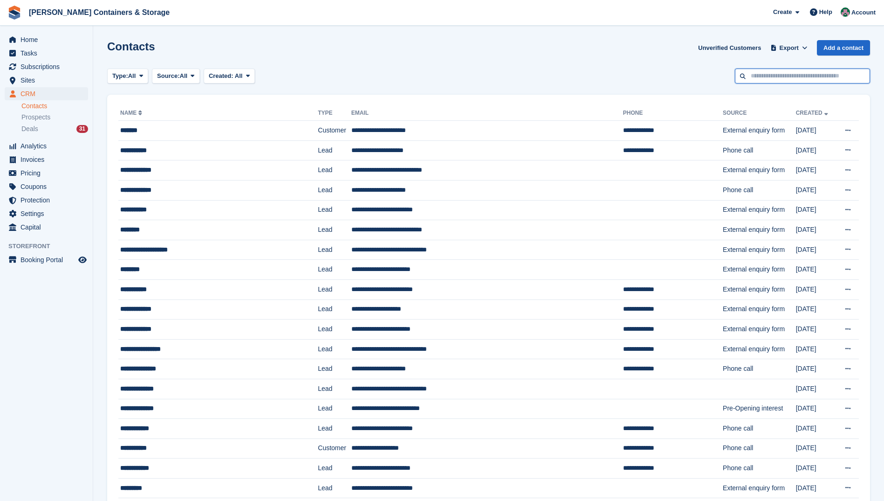
click at [770, 73] on input "text" at bounding box center [802, 76] width 135 height 15
type input "****"
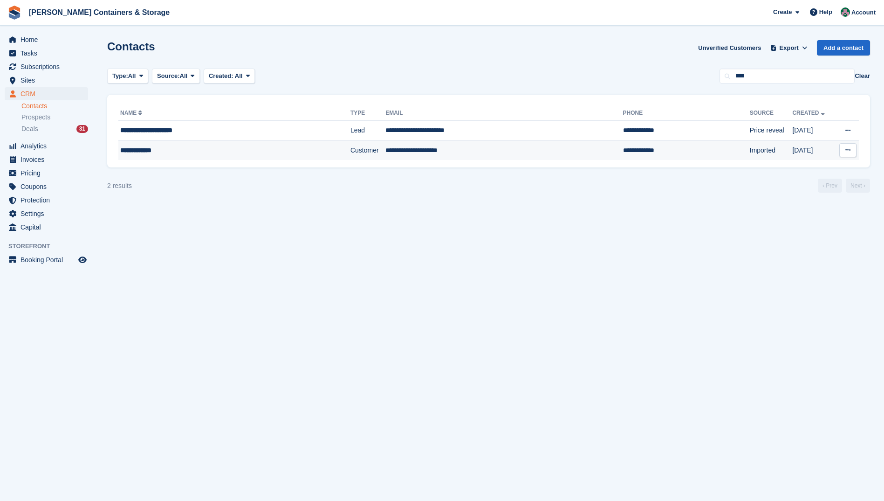
click at [362, 152] on td "Customer" at bounding box center [367, 150] width 35 height 20
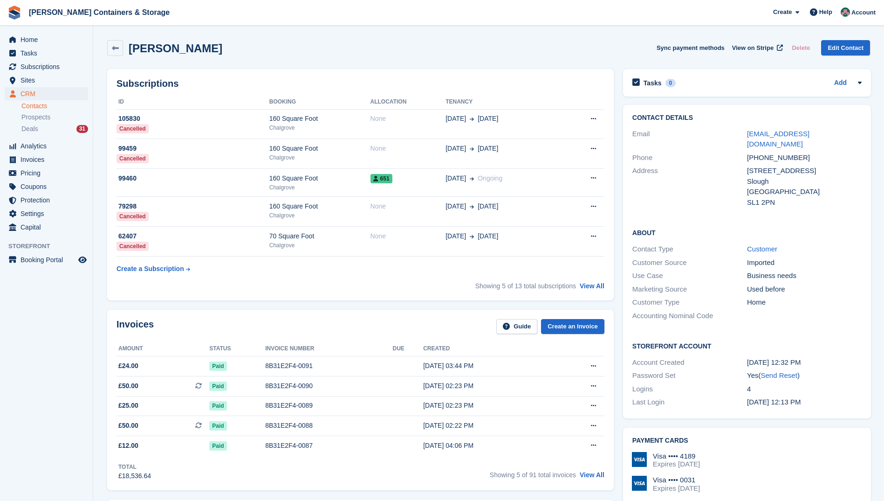
scroll to position [1340, 0]
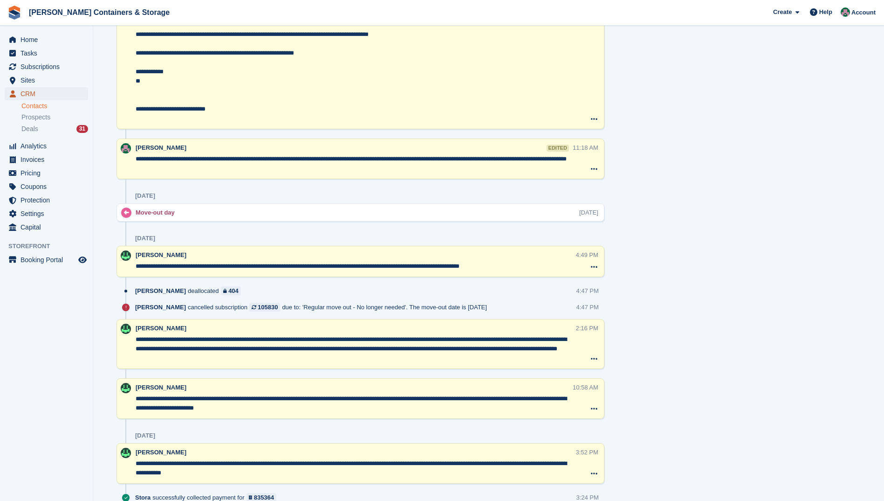
click at [33, 93] on span "CRM" at bounding box center [49, 93] width 56 height 13
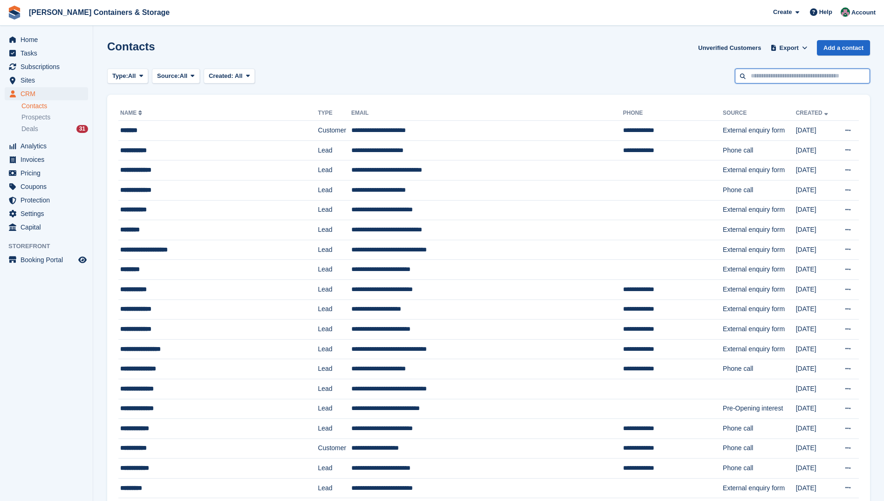
click at [774, 77] on input "text" at bounding box center [802, 76] width 135 height 15
type input "****"
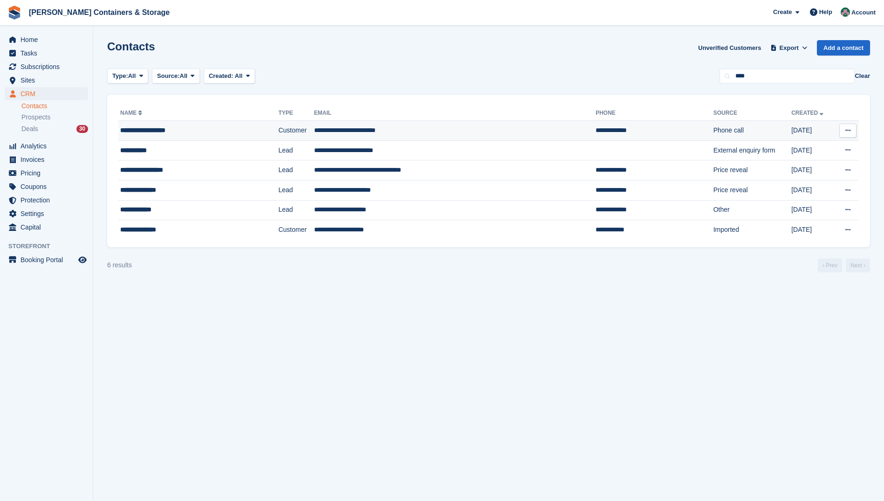
click at [328, 128] on td "**********" at bounding box center [455, 131] width 282 height 20
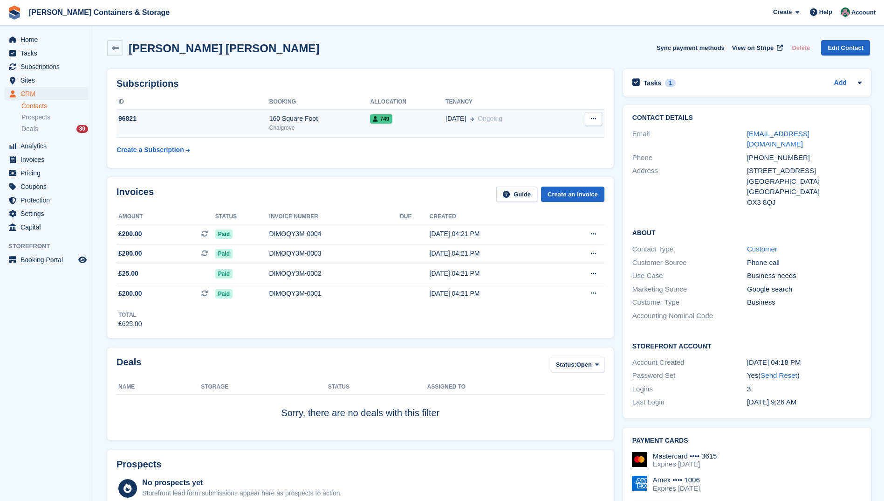
click at [323, 124] on div "Chalgrove" at bounding box center [319, 128] width 101 height 8
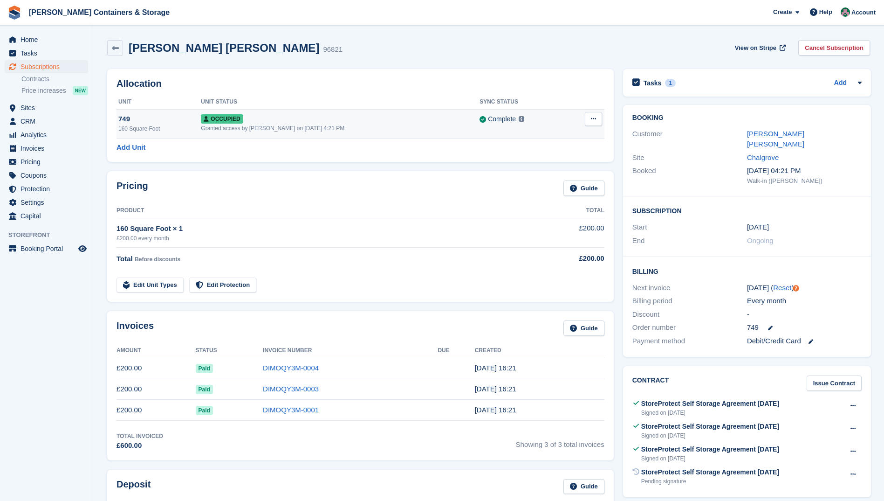
click at [349, 128] on div "Granted access by Julia Marcham on 21st Jul, 4:21 PM" at bounding box center [340, 128] width 279 height 8
click at [783, 131] on link "Arshdeep Singh Sohi" at bounding box center [775, 139] width 57 height 19
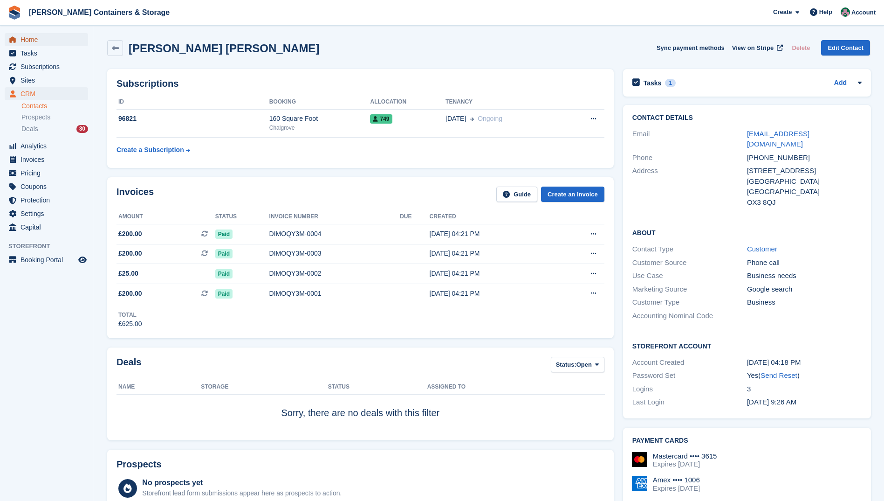
click at [31, 36] on span "Home" at bounding box center [49, 39] width 56 height 13
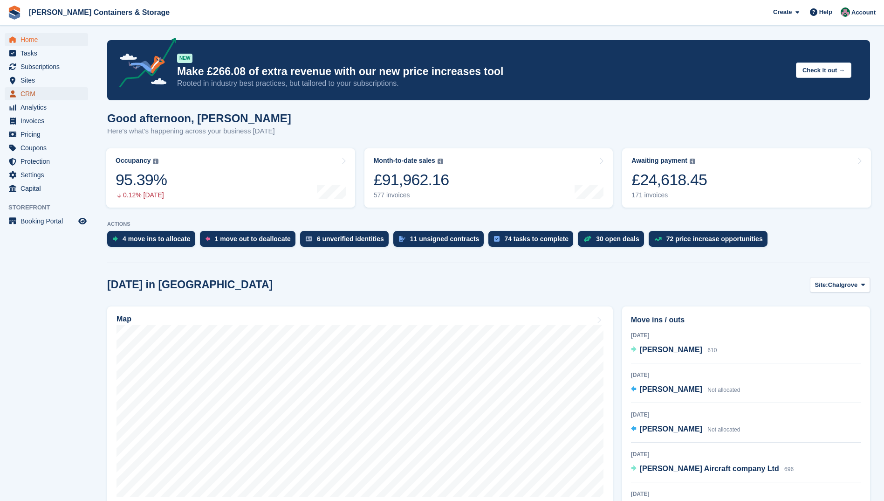
click at [33, 94] on span "CRM" at bounding box center [49, 93] width 56 height 13
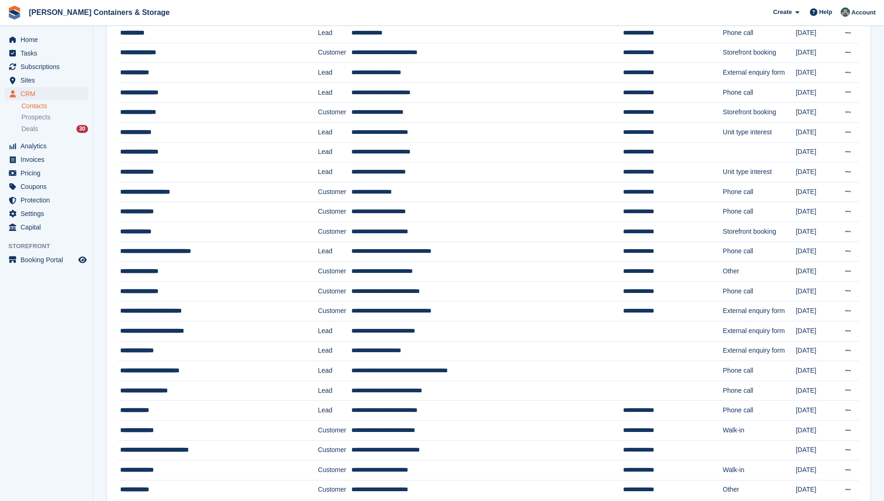
scroll to position [659, 0]
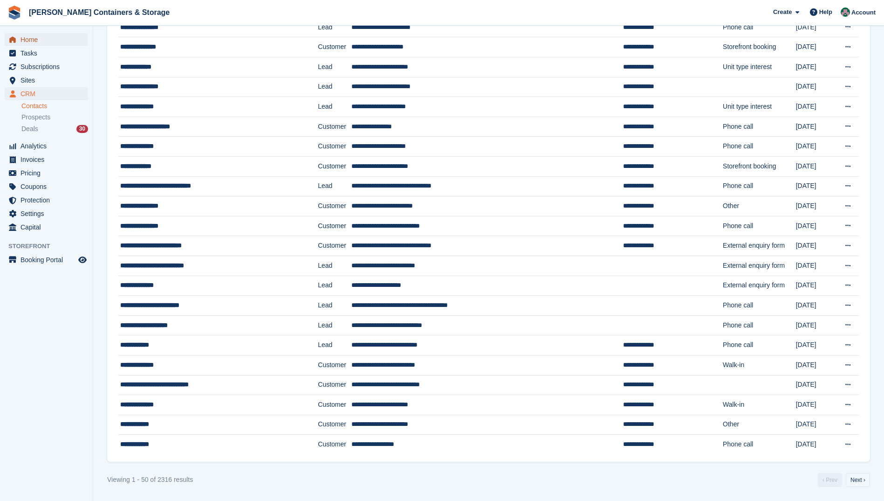
drag, startPoint x: 36, startPoint y: 41, endPoint x: 215, endPoint y: 43, distance: 179.0
click at [37, 41] on span "Home" at bounding box center [49, 39] width 56 height 13
